Goal: Task Accomplishment & Management: Complete application form

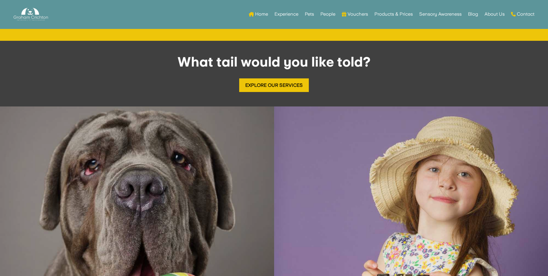
click at [209, 171] on img at bounding box center [137, 243] width 274 height 274
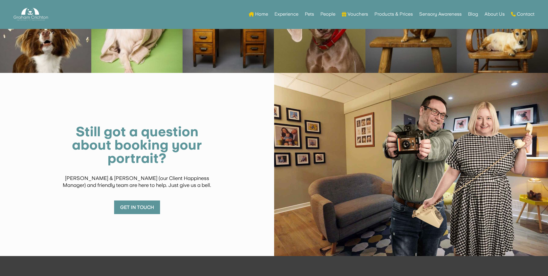
scroll to position [3413, 0]
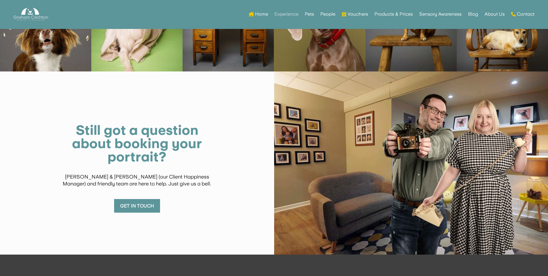
click at [292, 13] on link "Experience" at bounding box center [287, 14] width 24 height 23
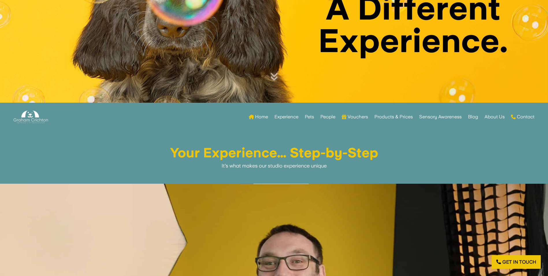
scroll to position [178, 0]
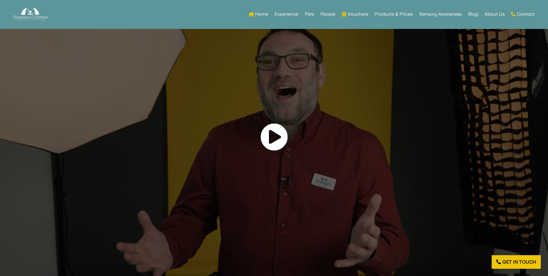
click at [273, 142] on link at bounding box center [275, 137] width 28 height 28
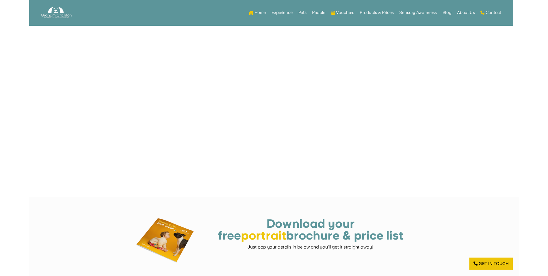
scroll to position [451, 0]
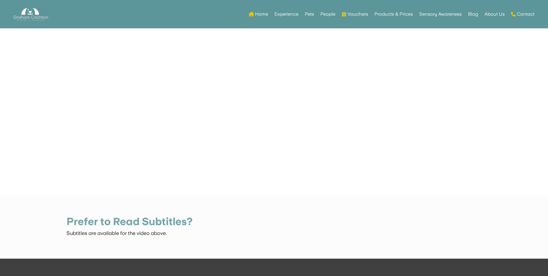
scroll to position [235, 0]
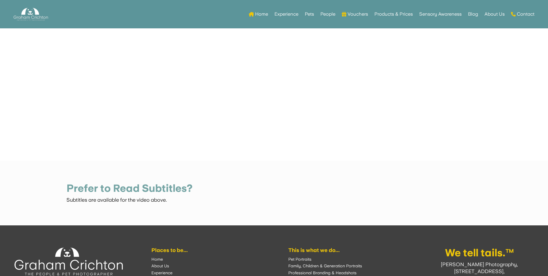
scroll to position [267, 0]
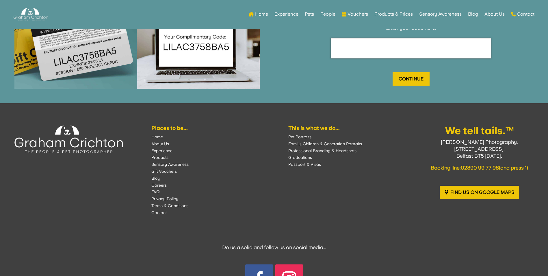
scroll to position [554, 0]
click at [367, 42] on input "text" at bounding box center [411, 48] width 160 height 20
click at [366, 45] on input "text" at bounding box center [411, 48] width 160 height 20
type input "asdasd"
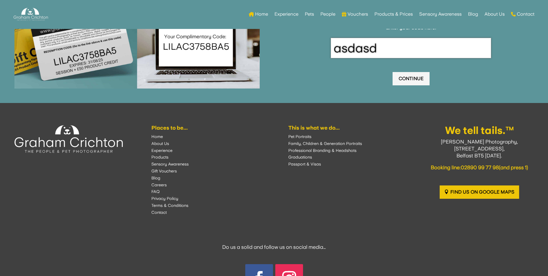
click at [406, 77] on input "Continue" at bounding box center [411, 79] width 37 height 14
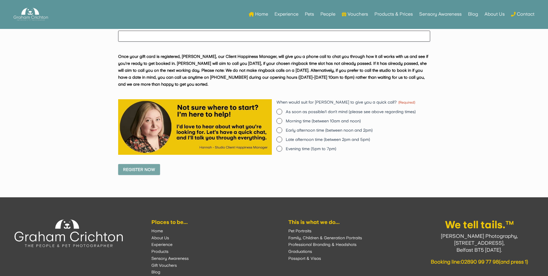
scroll to position [640, 0]
